Goal: Transaction & Acquisition: Purchase product/service

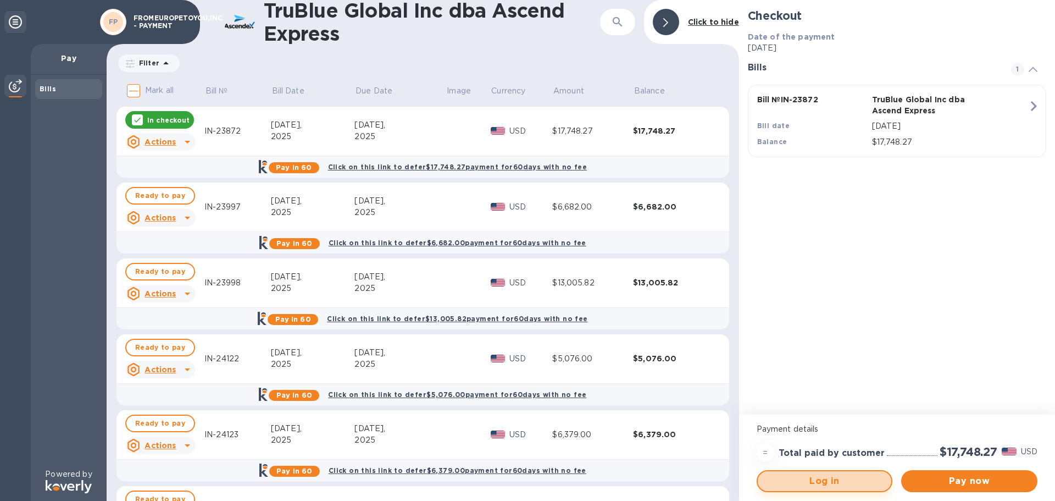
click at [844, 485] on span "Log in" at bounding box center [825, 480] width 117 height 13
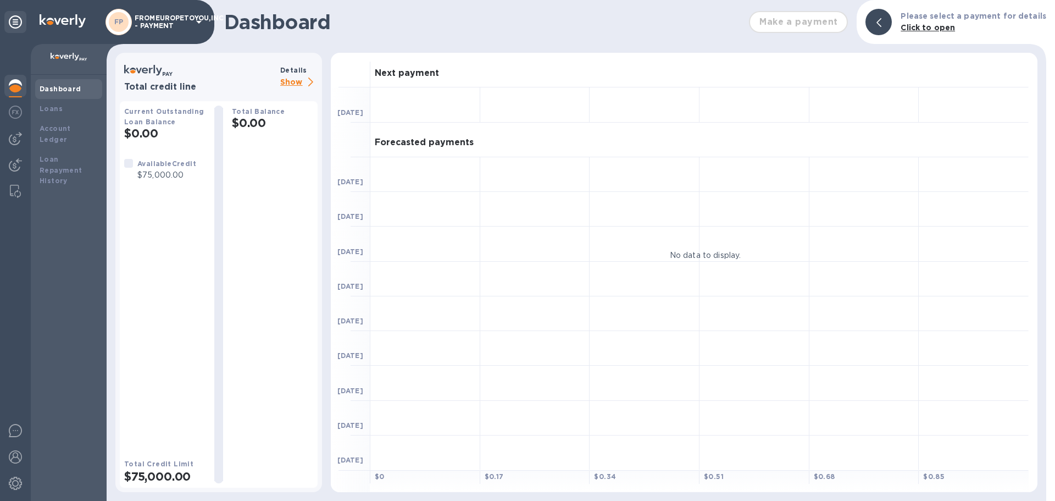
click at [922, 28] on b "Click to open" at bounding box center [928, 27] width 54 height 9
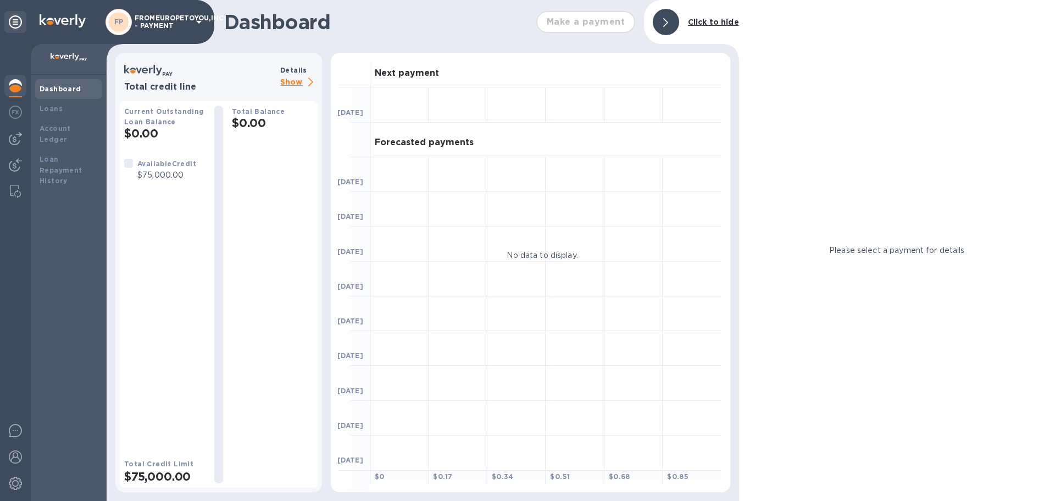
click at [295, 81] on p "Show" at bounding box center [298, 83] width 37 height 14
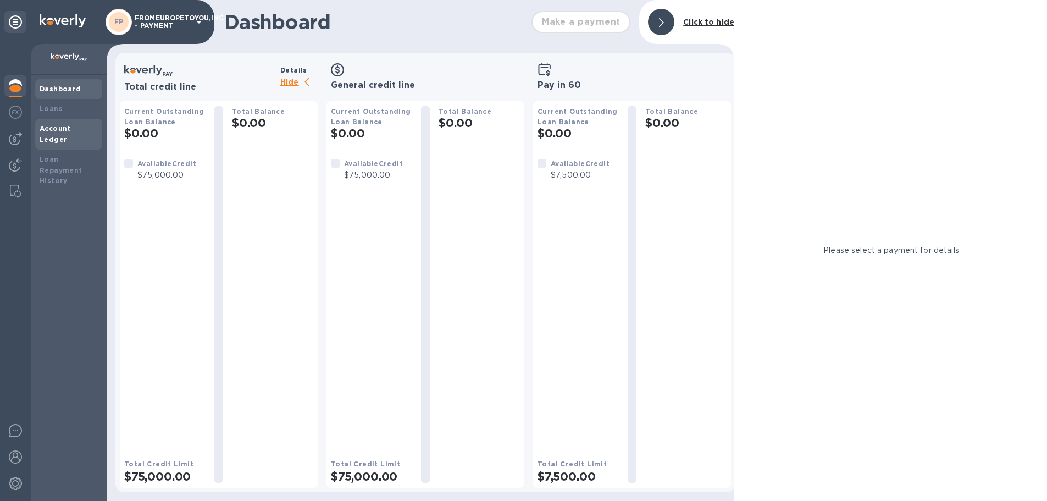
click at [68, 134] on div "Account Ledger" at bounding box center [69, 134] width 58 height 22
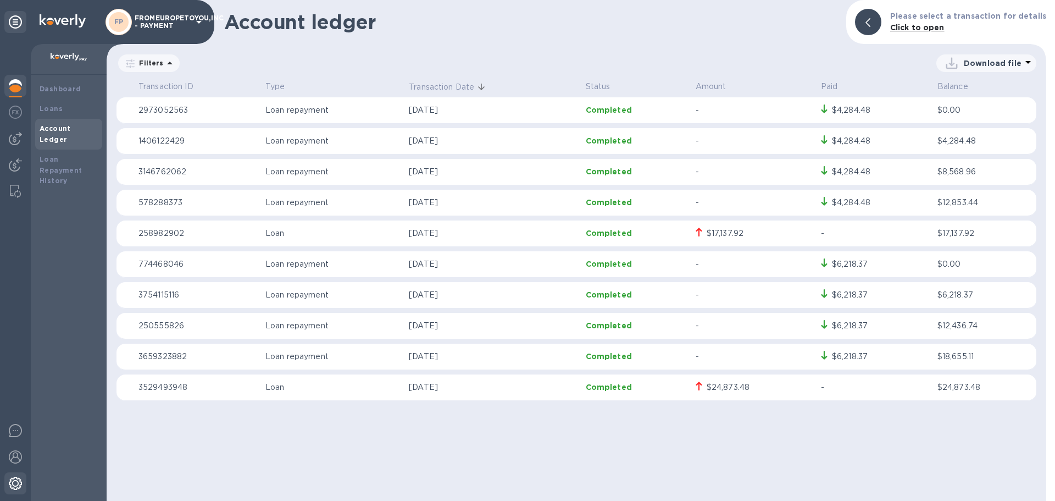
click at [19, 486] on img at bounding box center [15, 483] width 13 height 13
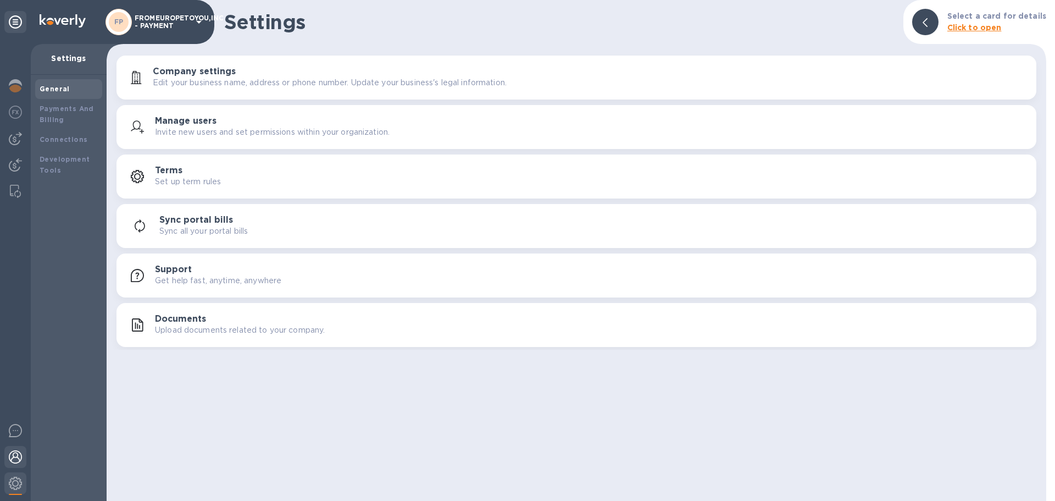
click at [17, 468] on div at bounding box center [15, 458] width 22 height 24
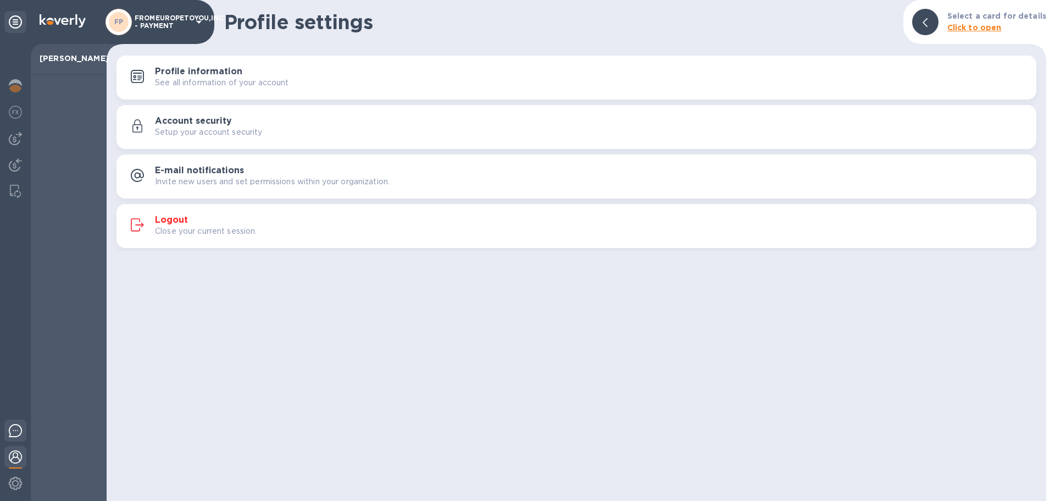
click at [14, 436] on img at bounding box center [15, 430] width 13 height 13
click at [17, 86] on img at bounding box center [15, 85] width 13 height 13
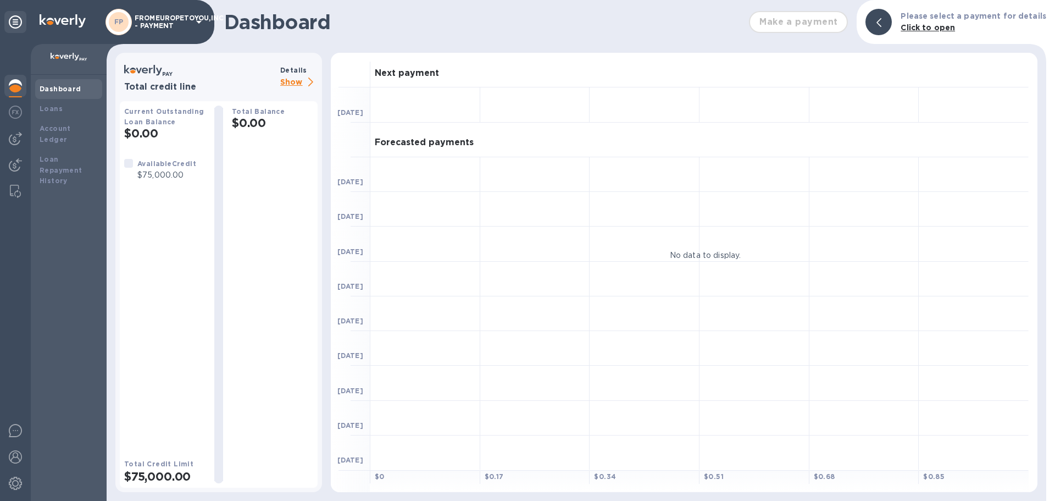
click at [142, 29] on p "FROMEUROPETOYOU,INC - PAYMENT" at bounding box center [162, 21] width 55 height 15
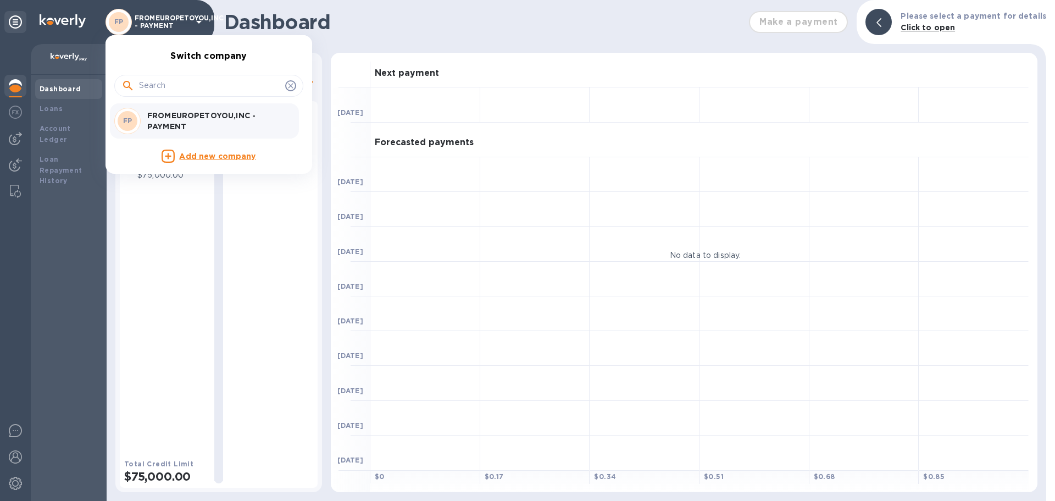
click at [19, 21] on div at bounding box center [527, 250] width 1055 height 501
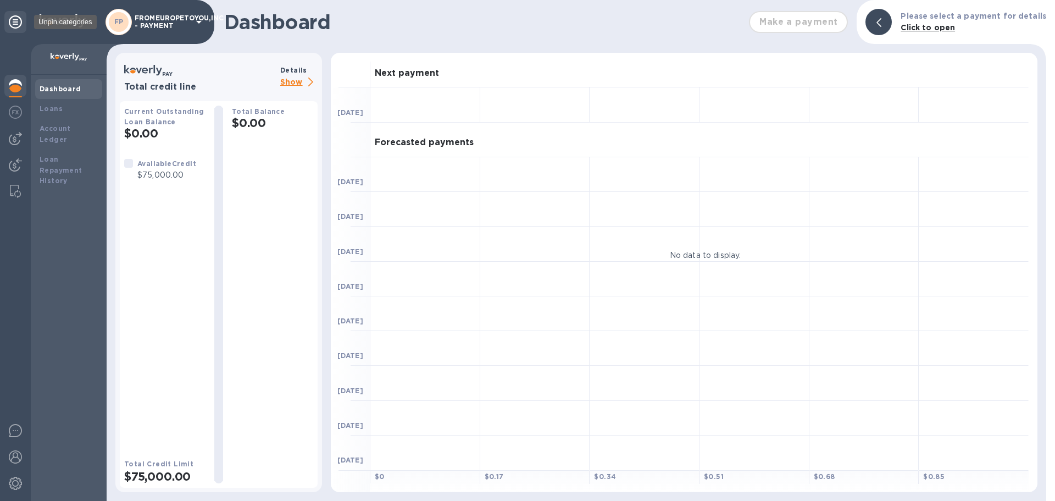
click at [19, 21] on icon at bounding box center [15, 21] width 13 height 13
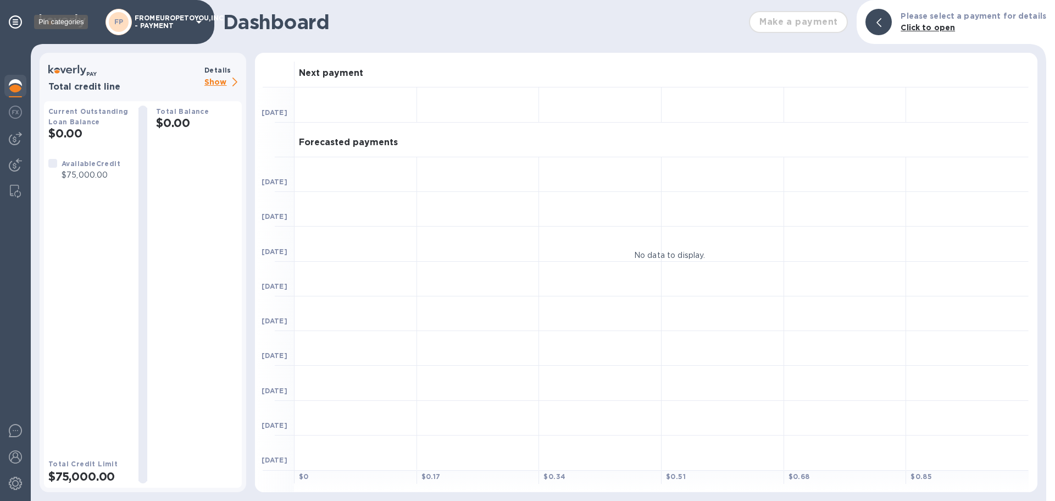
click at [19, 21] on icon at bounding box center [15, 21] width 13 height 13
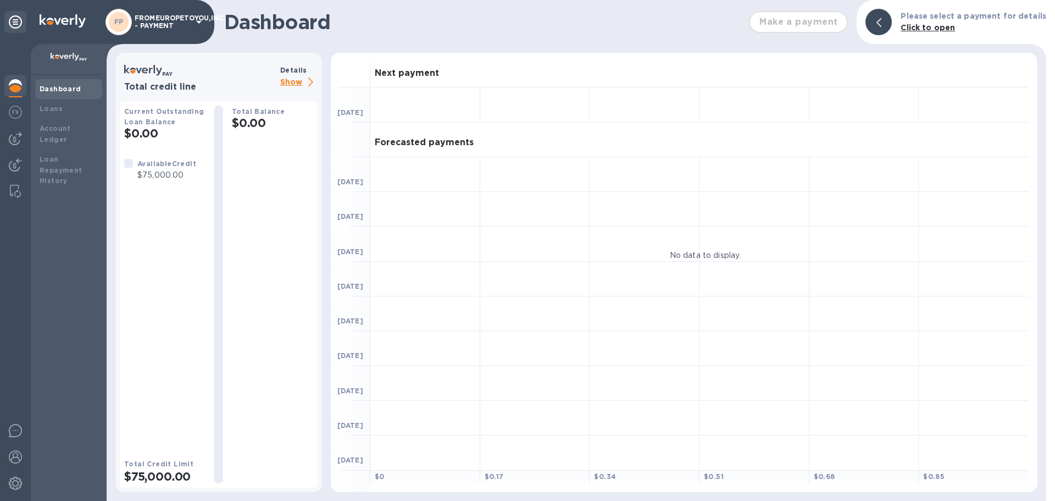
click at [778, 17] on div "Make a payment" at bounding box center [799, 22] width 108 height 31
click at [58, 104] on b "Loans" at bounding box center [51, 108] width 23 height 8
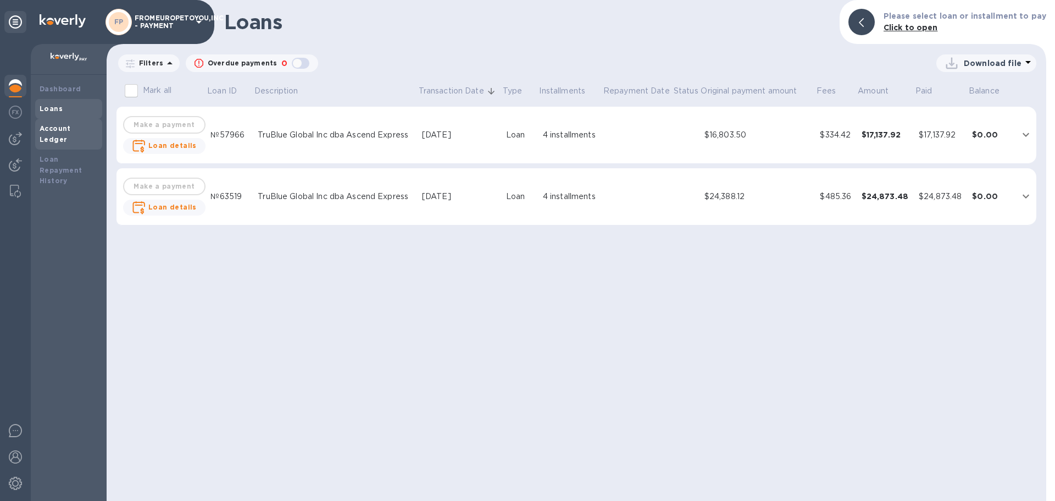
click at [58, 132] on b "Account Ledger" at bounding box center [55, 133] width 31 height 19
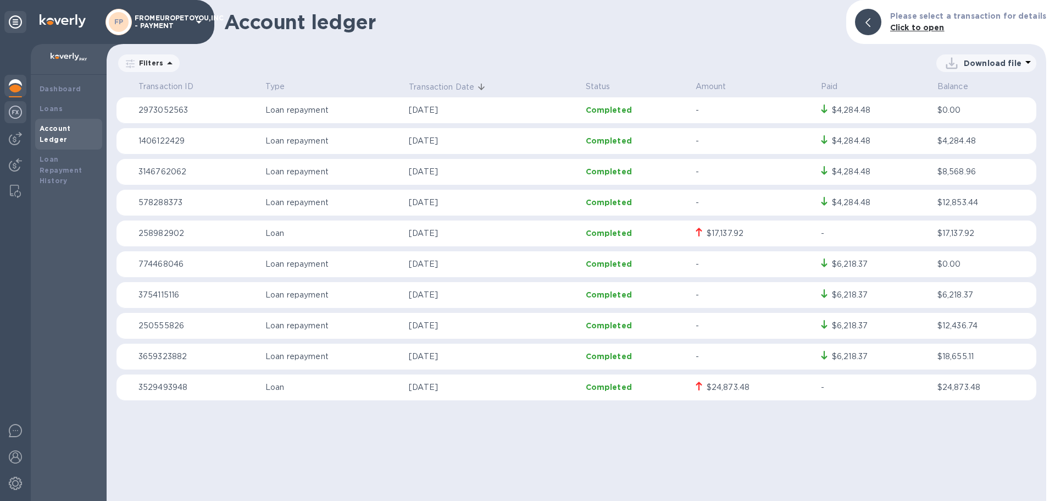
click at [17, 116] on img at bounding box center [15, 112] width 13 height 13
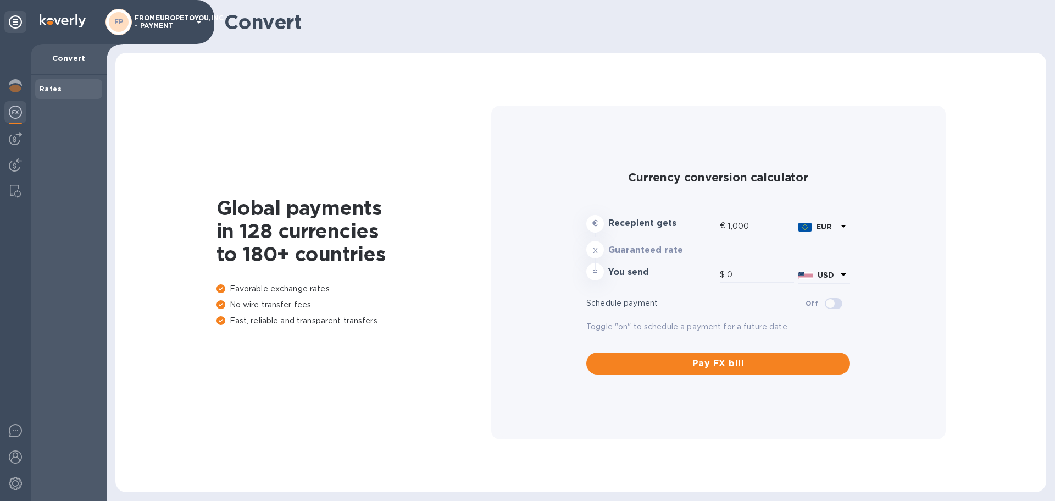
type input "1,170.53"
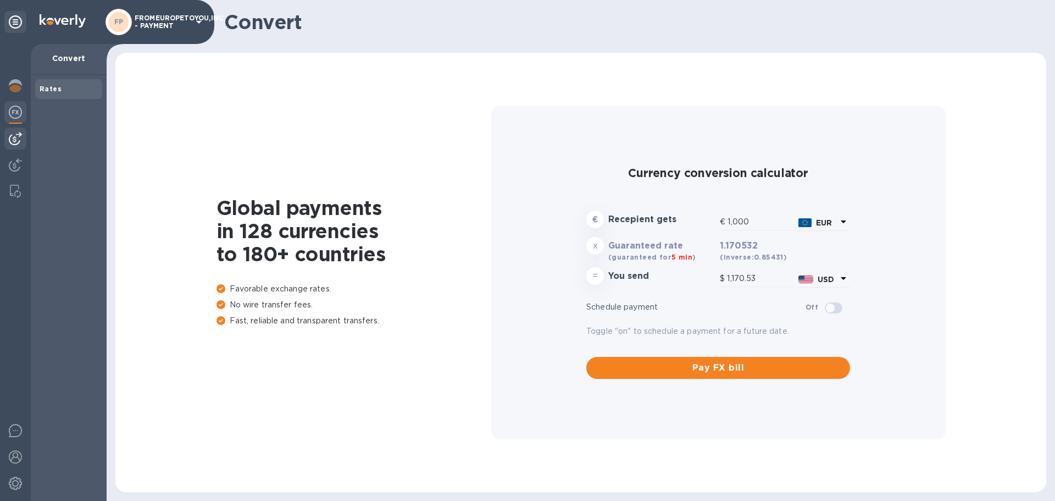
click at [19, 139] on img at bounding box center [15, 138] width 13 height 13
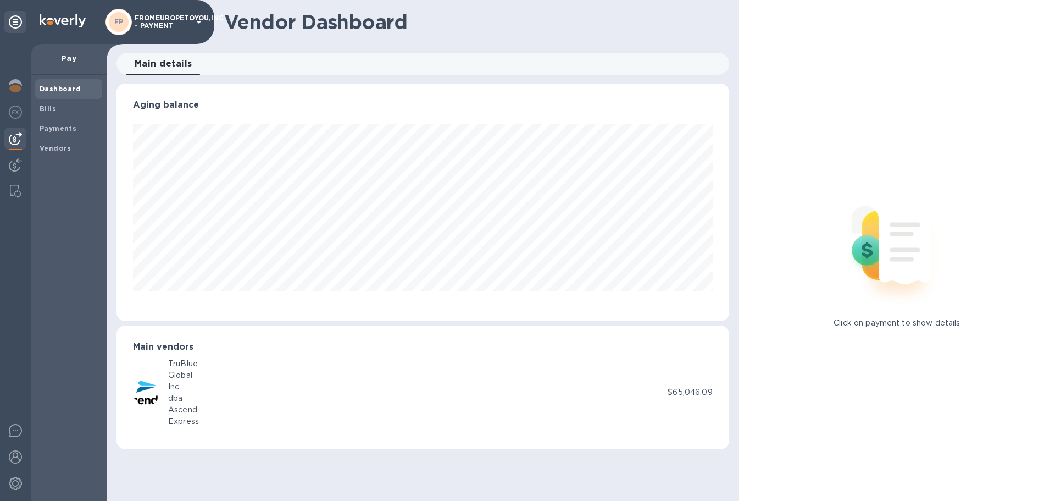
scroll to position [237, 612]
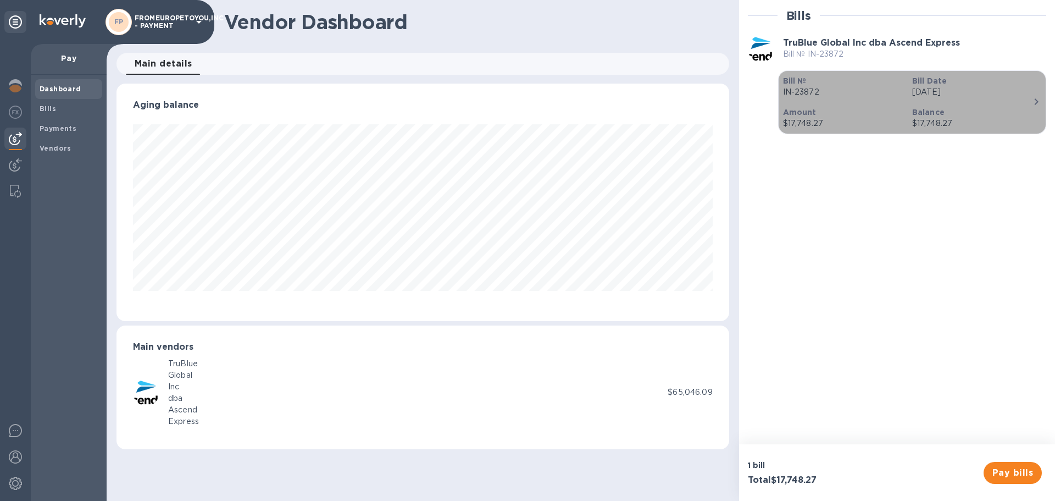
click at [967, 99] on div "Bill Date [DATE]" at bounding box center [972, 86] width 129 height 31
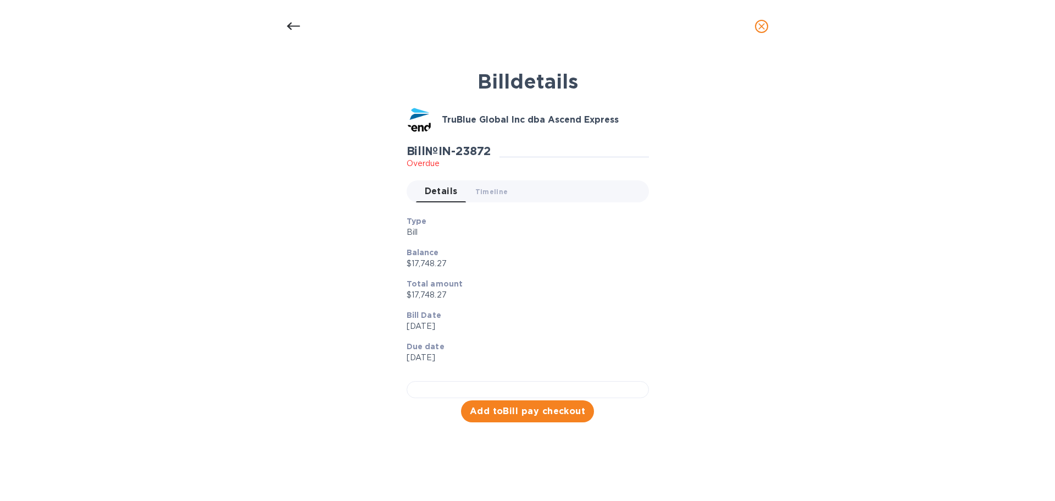
scroll to position [245, 0]
click at [503, 418] on span "Add to Bill pay checkout" at bounding box center [528, 411] width 116 height 13
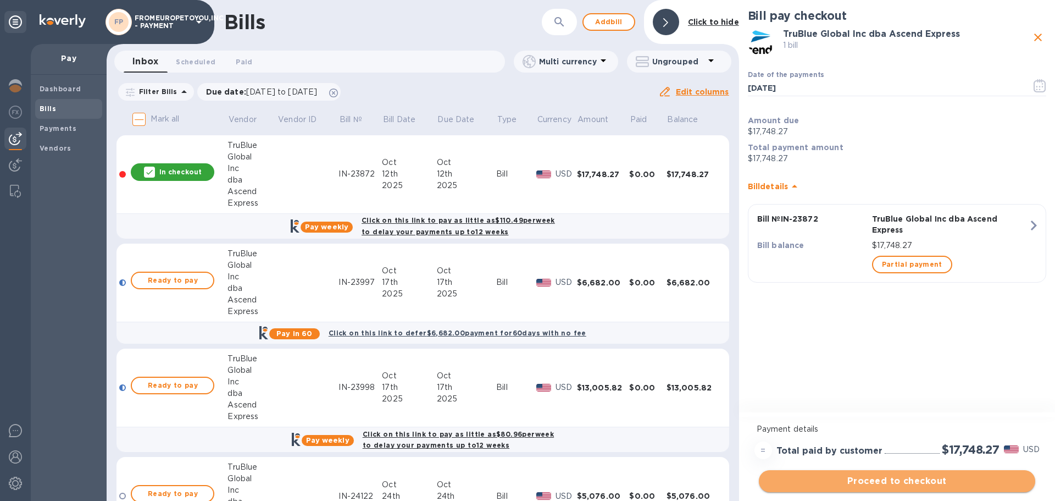
click at [854, 480] on span "Proceed to checkout" at bounding box center [897, 480] width 259 height 13
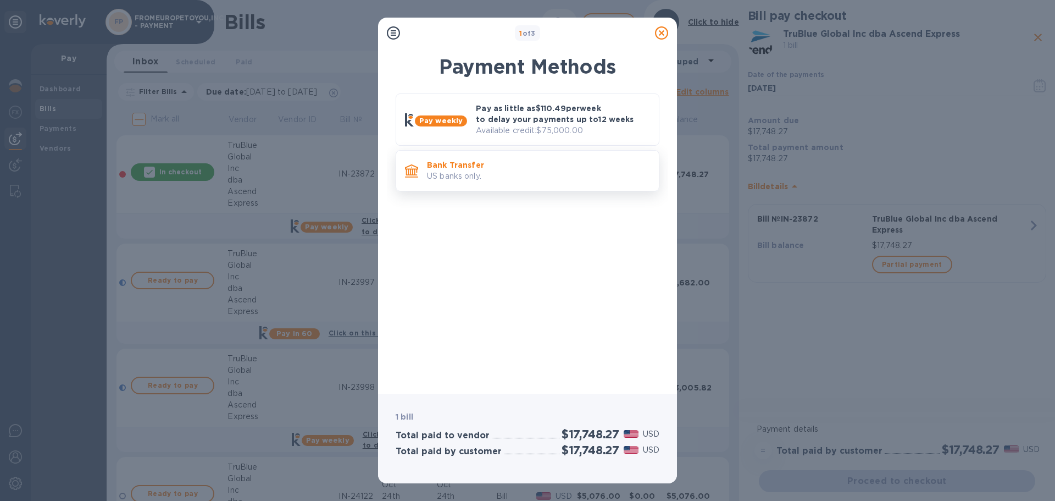
click at [536, 177] on p "US banks only." at bounding box center [538, 176] width 223 height 12
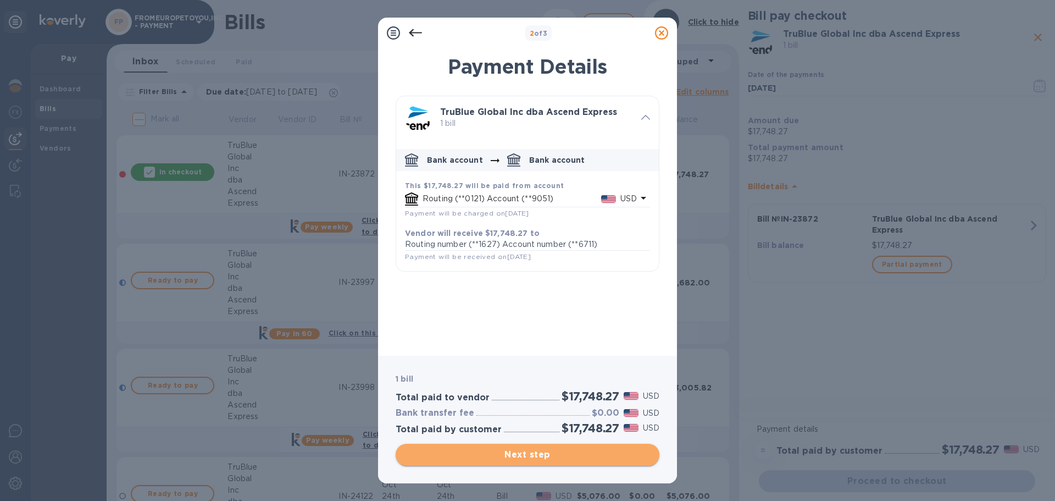
click at [585, 458] on span "Next step" at bounding box center [528, 454] width 246 height 13
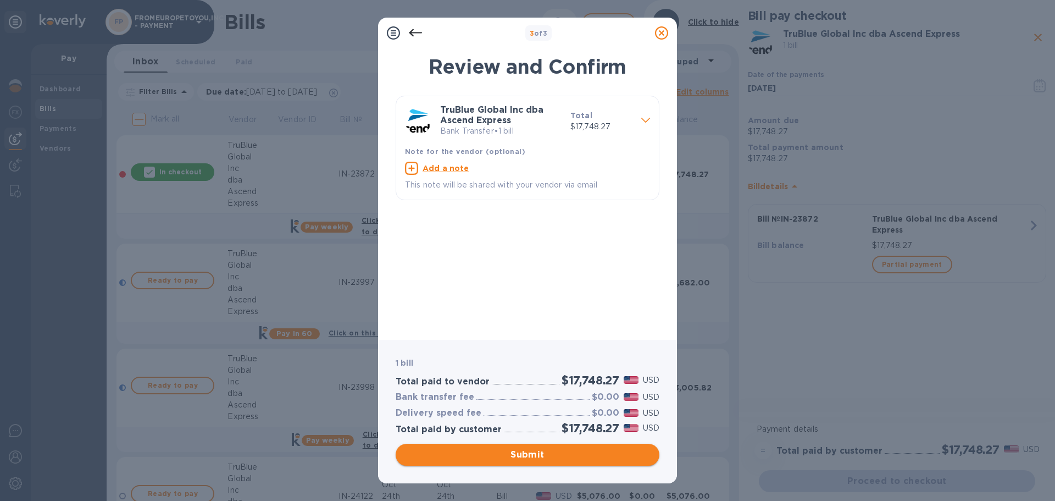
click at [585, 458] on span "Submit" at bounding box center [528, 454] width 246 height 13
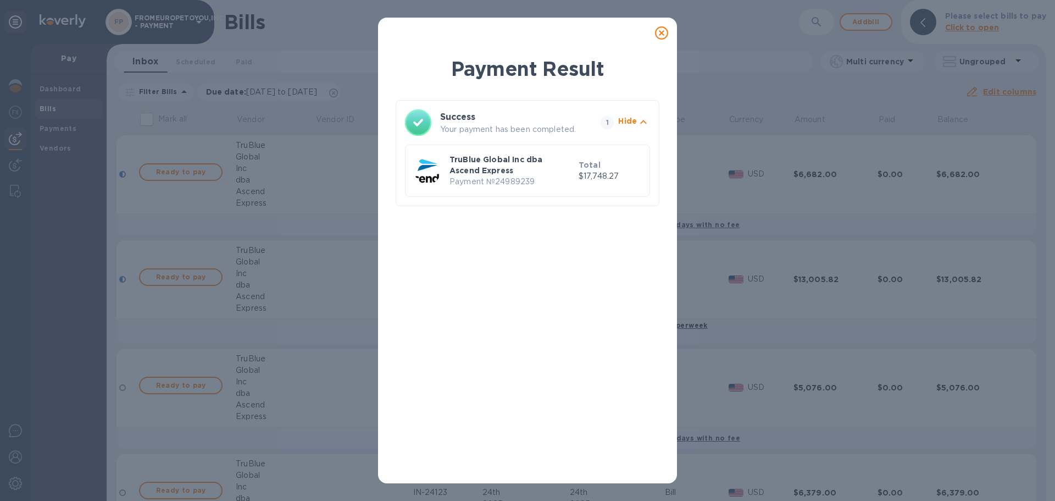
click at [661, 42] on div at bounding box center [662, 33] width 22 height 22
click at [663, 35] on icon at bounding box center [661, 32] width 13 height 13
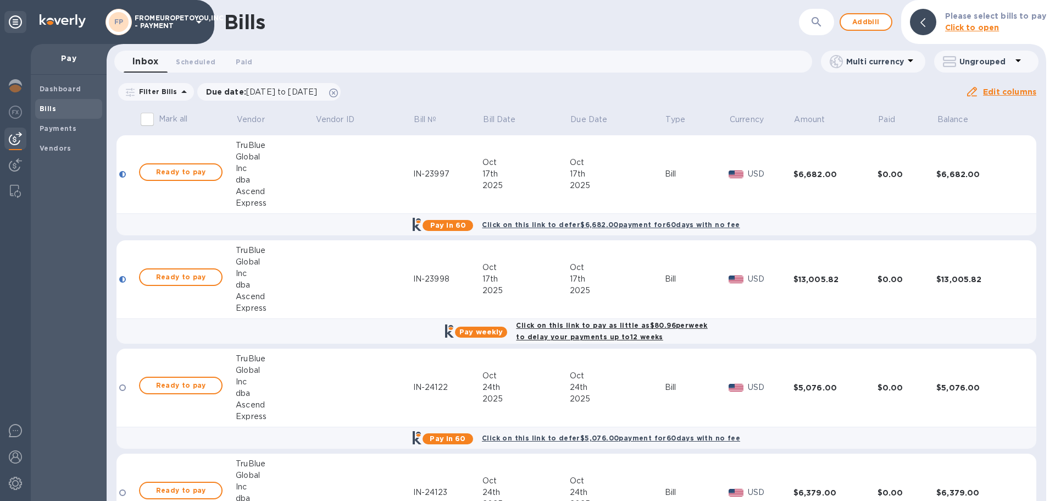
click at [1047, 393] on div at bounding box center [1050, 250] width 9 height 501
